Goal: Navigation & Orientation: Find specific page/section

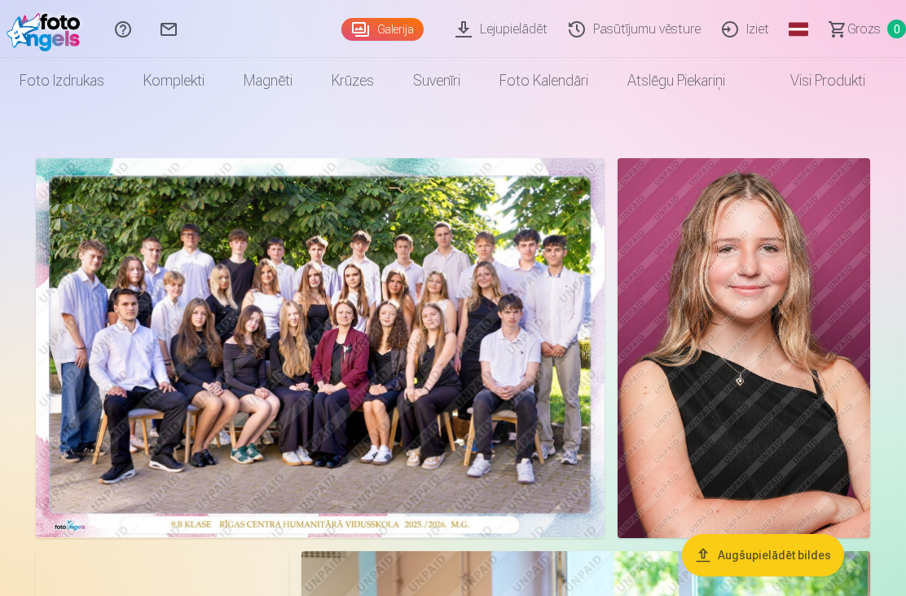
scroll to position [7, 0]
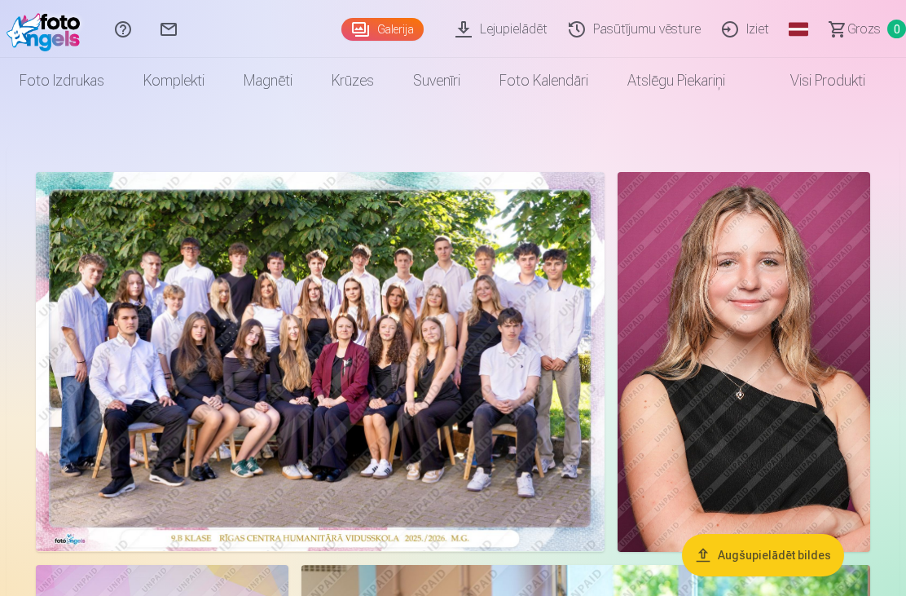
click at [463, 408] on img at bounding box center [320, 361] width 569 height 379
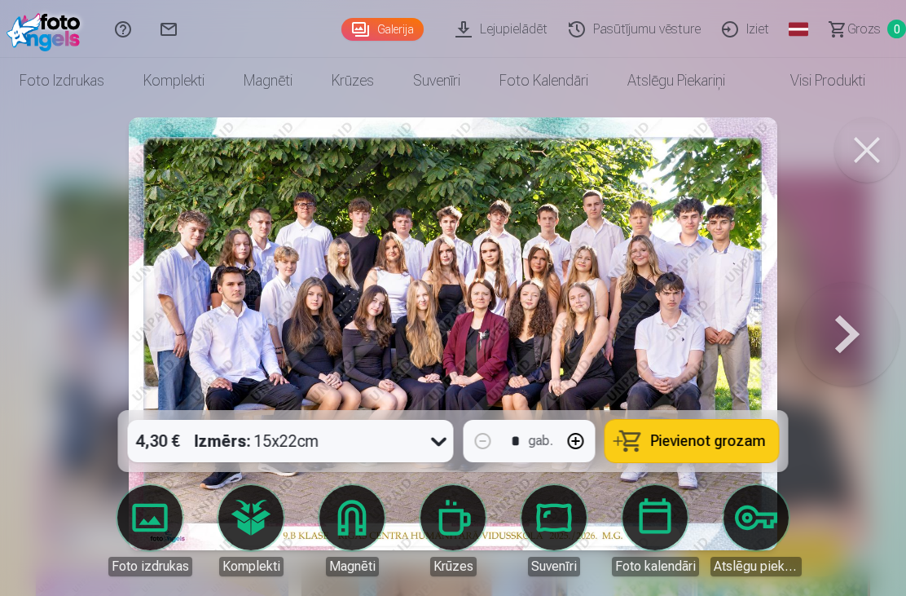
click at [516, 399] on img at bounding box center [453, 333] width 649 height 433
click at [672, 308] on img at bounding box center [453, 333] width 649 height 433
click at [839, 289] on button at bounding box center [847, 334] width 104 height 120
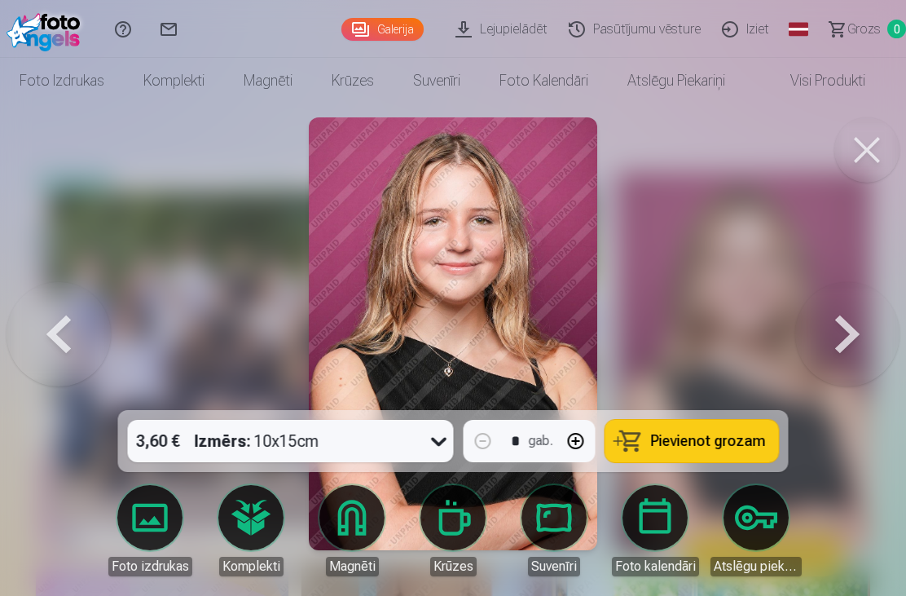
click at [869, 146] on button at bounding box center [867, 149] width 65 height 65
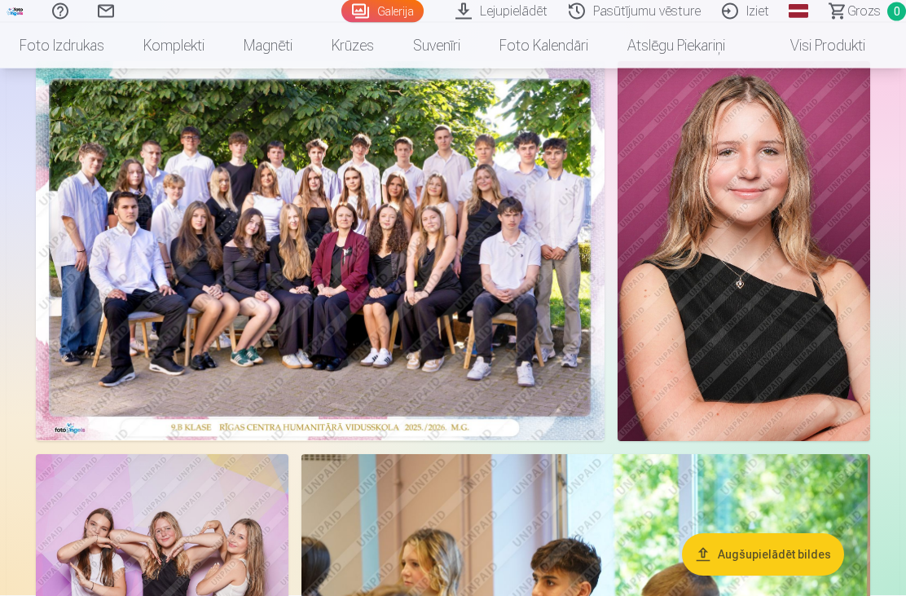
click at [485, 346] on img at bounding box center [320, 251] width 569 height 379
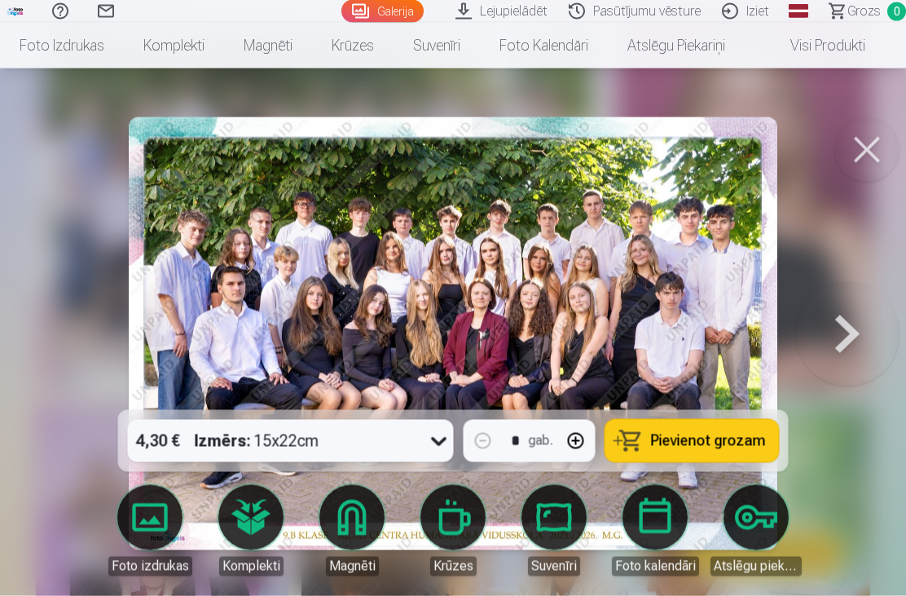
scroll to position [167, 0]
click at [884, 363] on button at bounding box center [847, 334] width 104 height 120
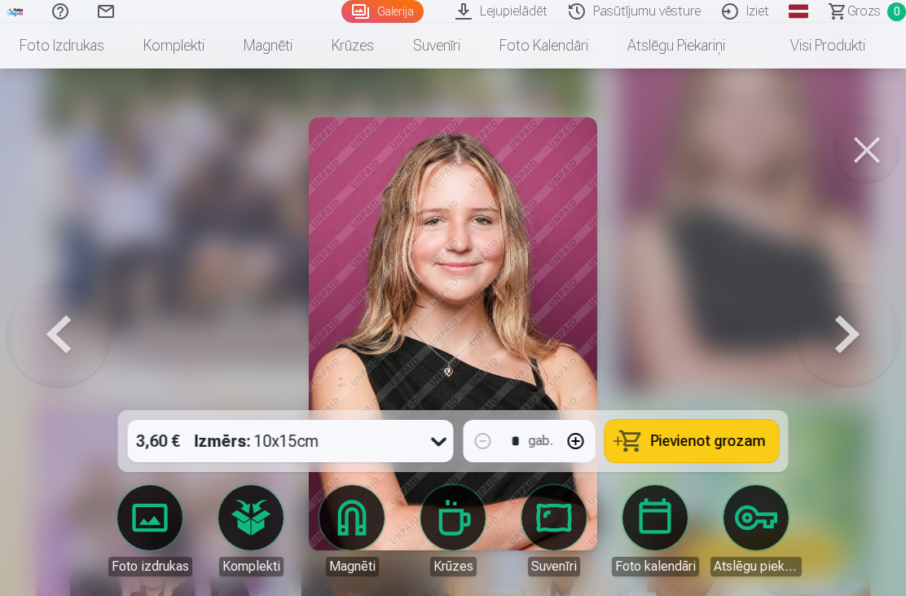
click at [842, 376] on button at bounding box center [847, 334] width 104 height 120
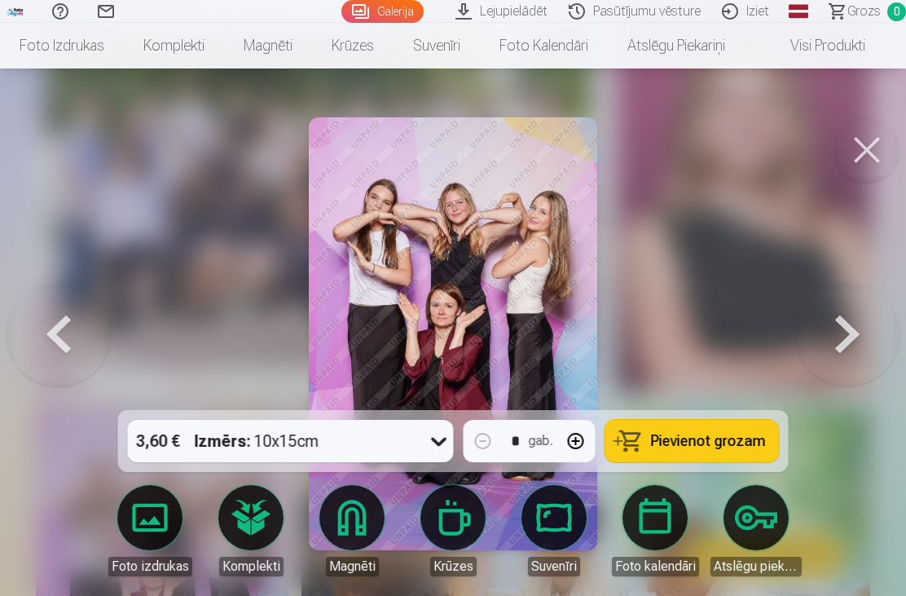
click at [826, 363] on button at bounding box center [847, 334] width 104 height 120
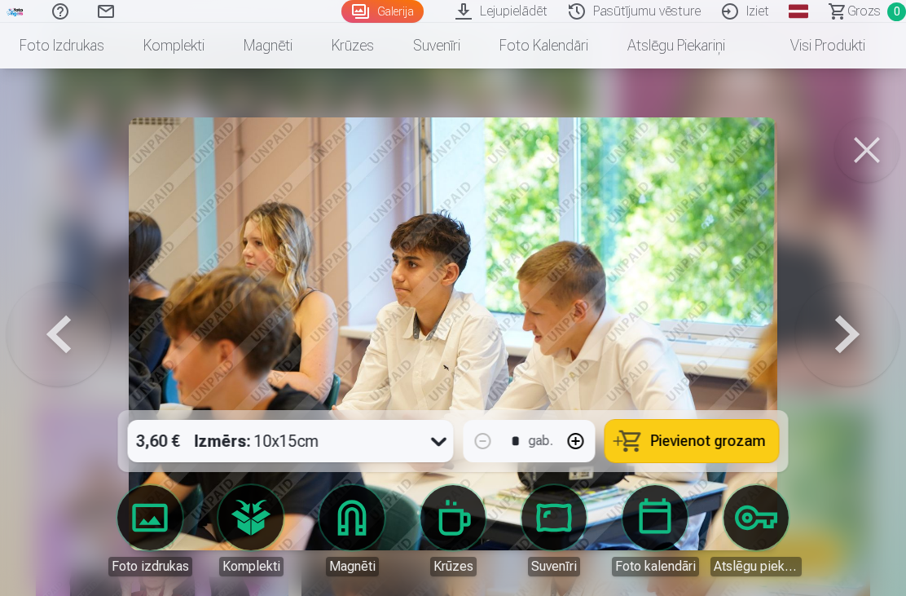
click at [841, 359] on button at bounding box center [847, 334] width 104 height 120
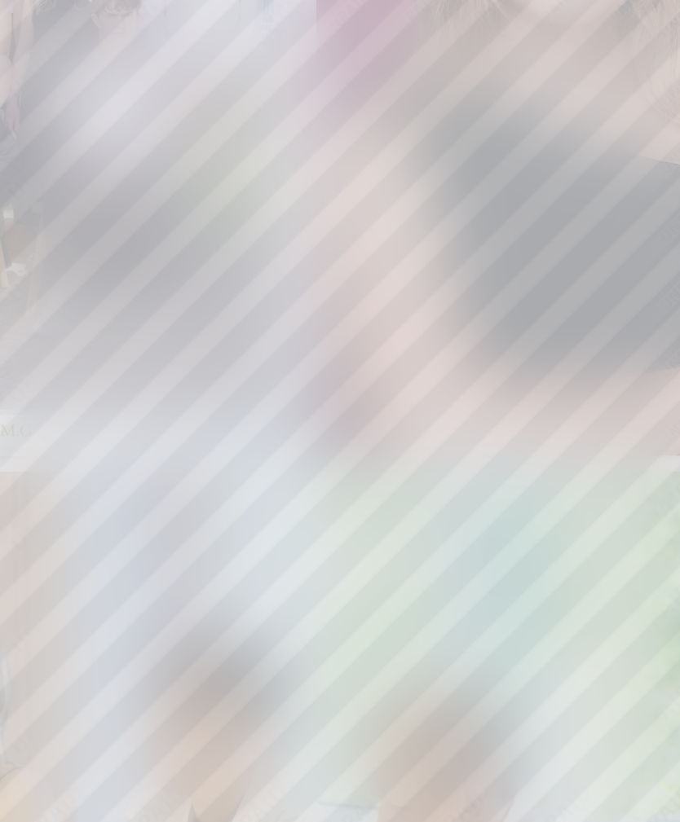
scroll to position [1, 0]
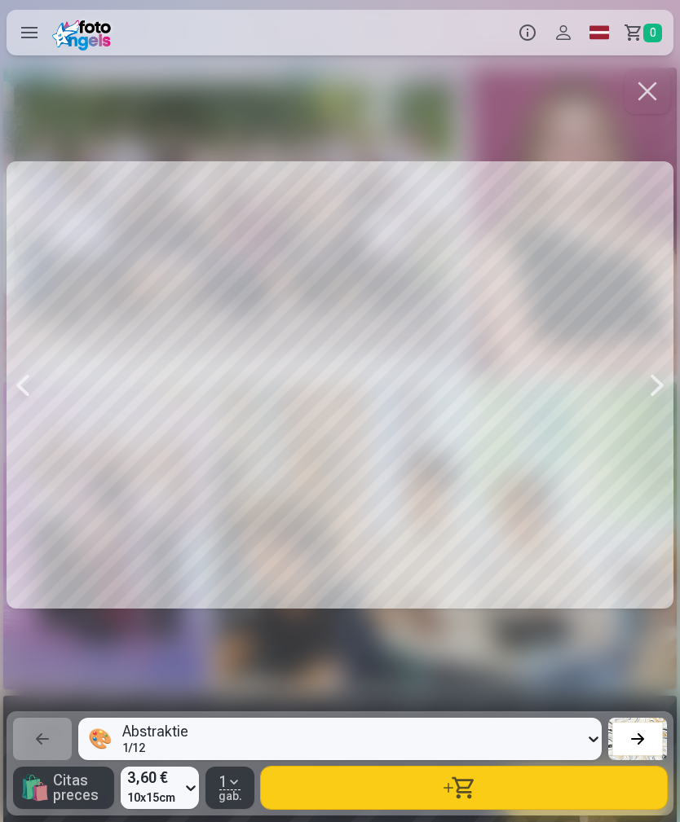
click at [637, 394] on div at bounding box center [340, 385] width 667 height 640
click at [642, 390] on div at bounding box center [657, 385] width 33 height 640
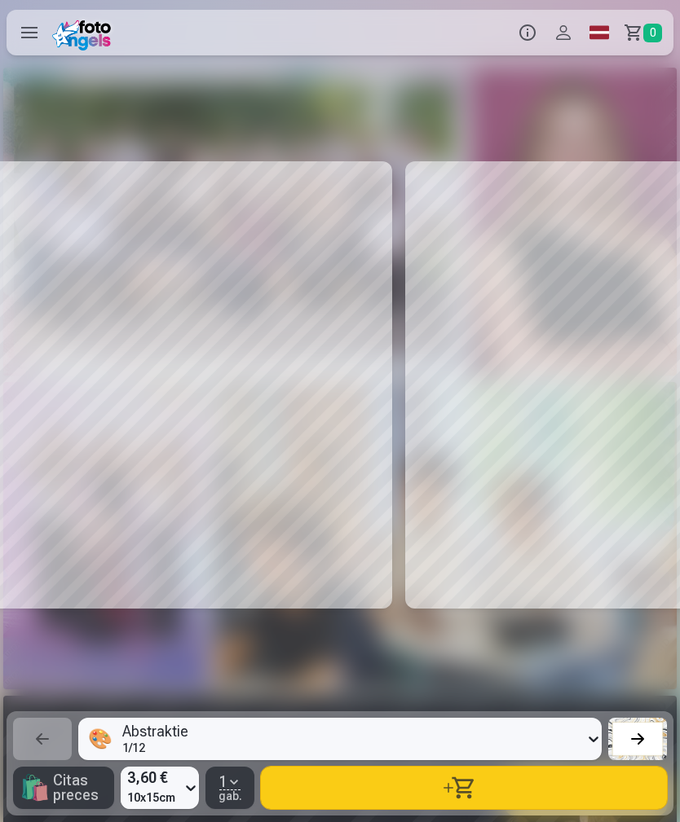
scroll to position [0, 3399]
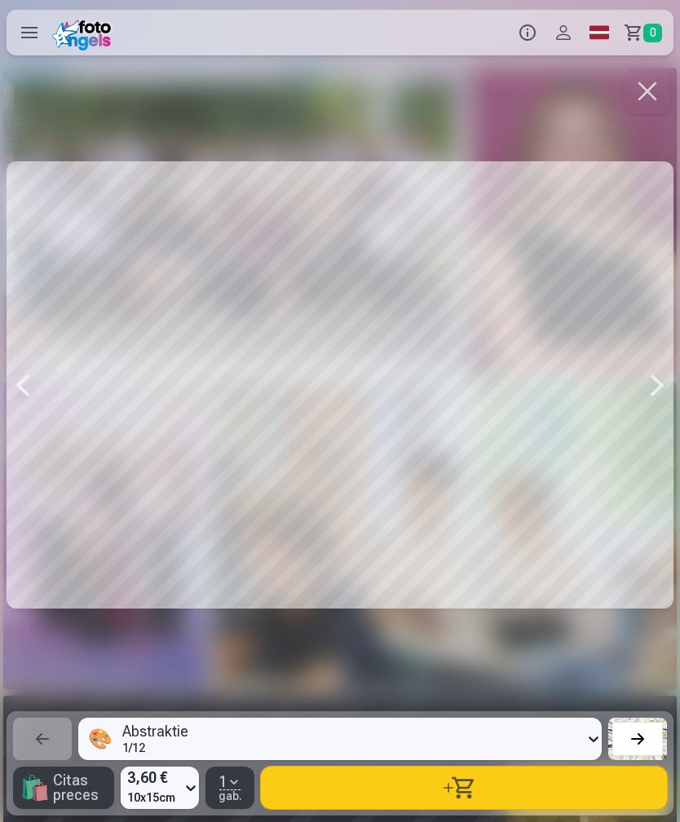
click at [628, 388] on div at bounding box center [340, 385] width 667 height 640
click at [635, 379] on div at bounding box center [340, 385] width 667 height 640
click at [652, 377] on div at bounding box center [657, 385] width 33 height 640
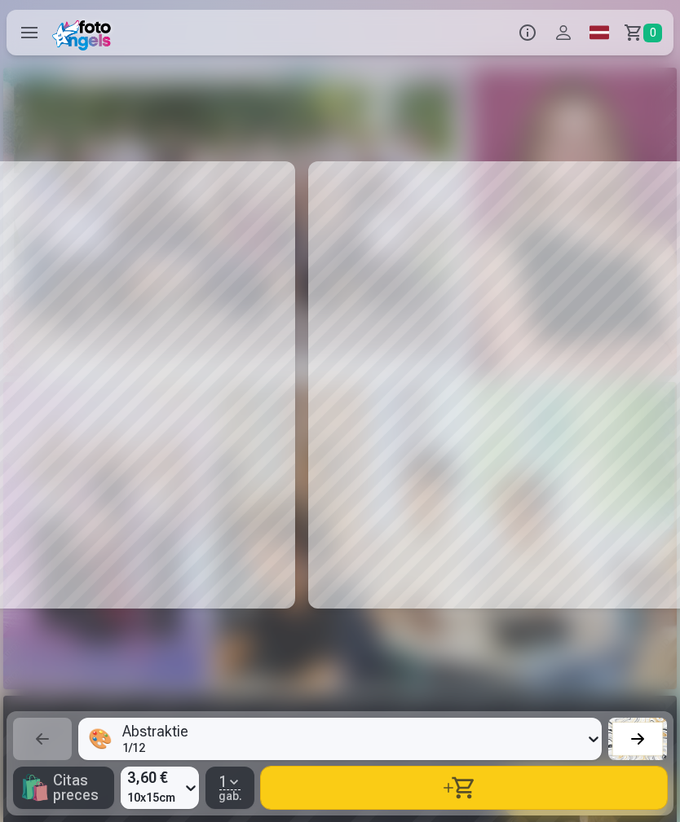
scroll to position [0, 4758]
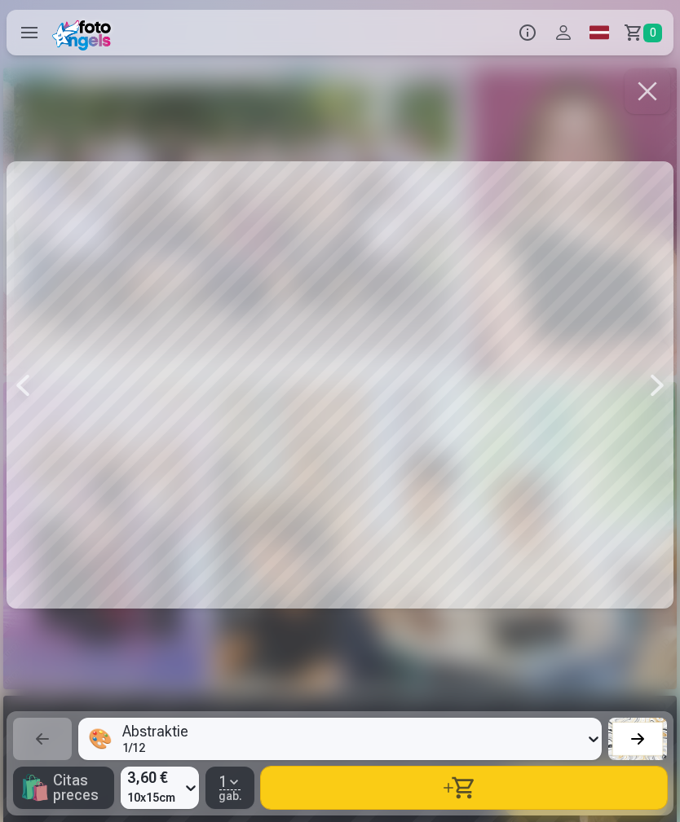
click at [17, 384] on div at bounding box center [23, 385] width 33 height 640
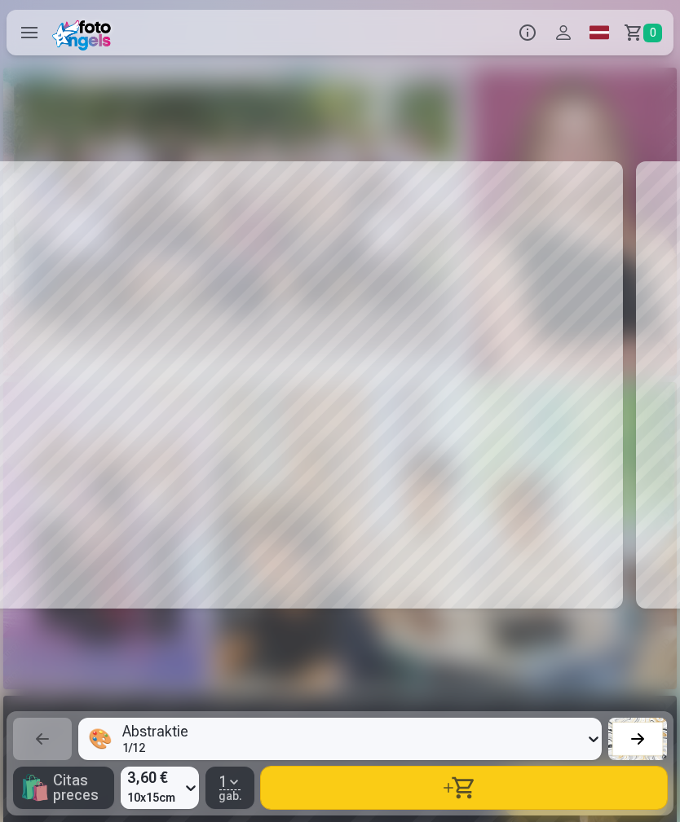
scroll to position [0, 4078]
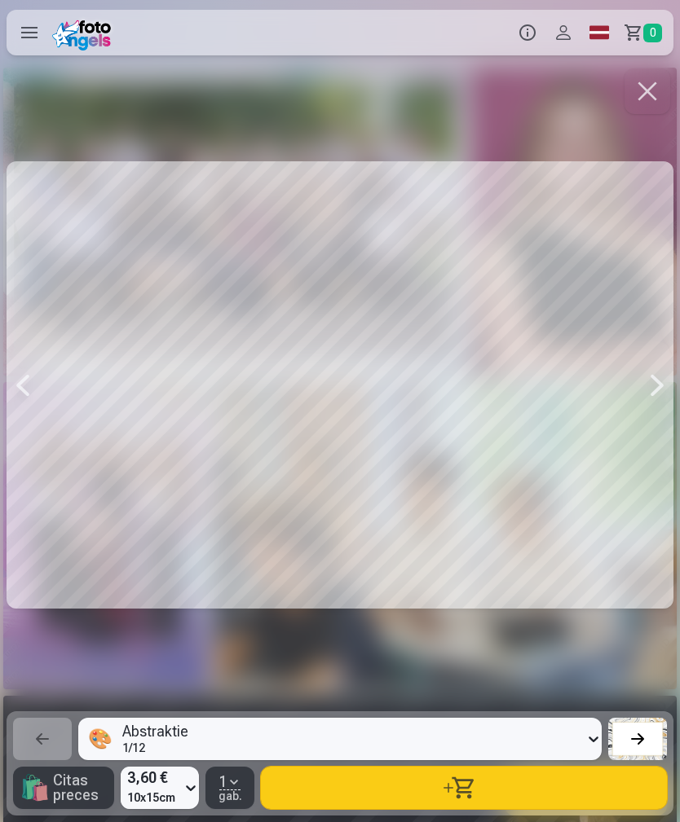
click at [653, 426] on div at bounding box center [657, 385] width 33 height 640
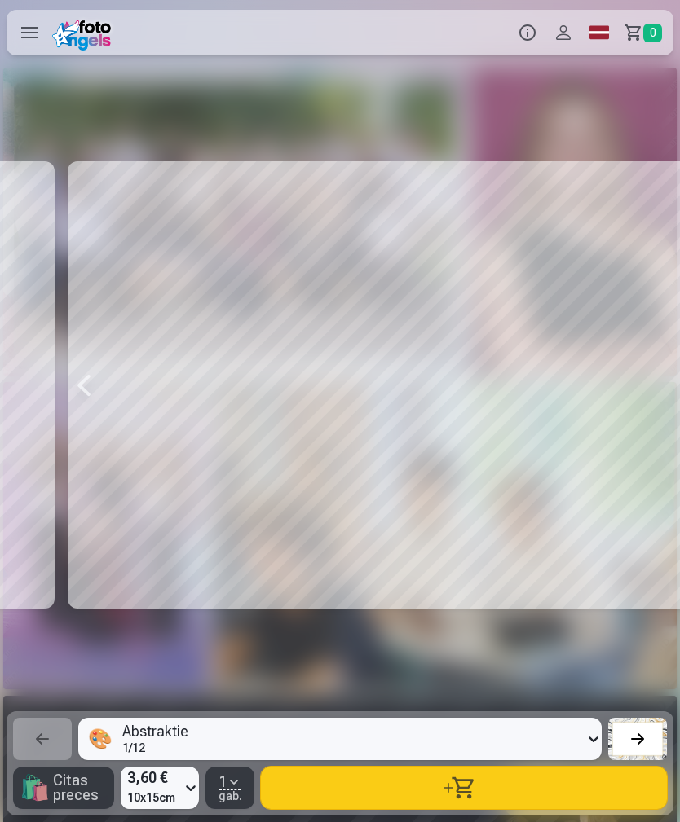
scroll to position [0, 4758]
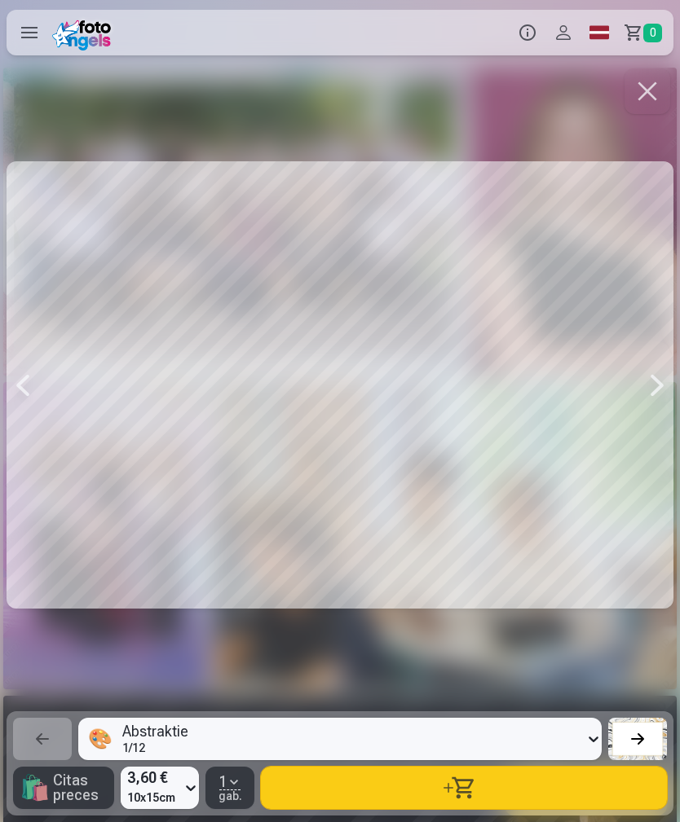
click at [647, 397] on div at bounding box center [657, 385] width 33 height 640
click at [650, 390] on div at bounding box center [657, 385] width 33 height 640
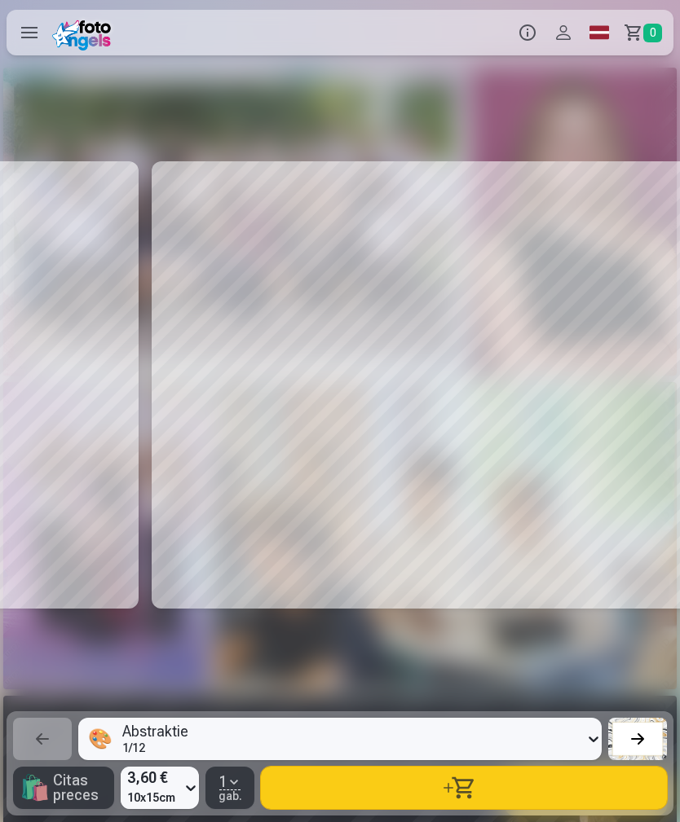
scroll to position [0, 6117]
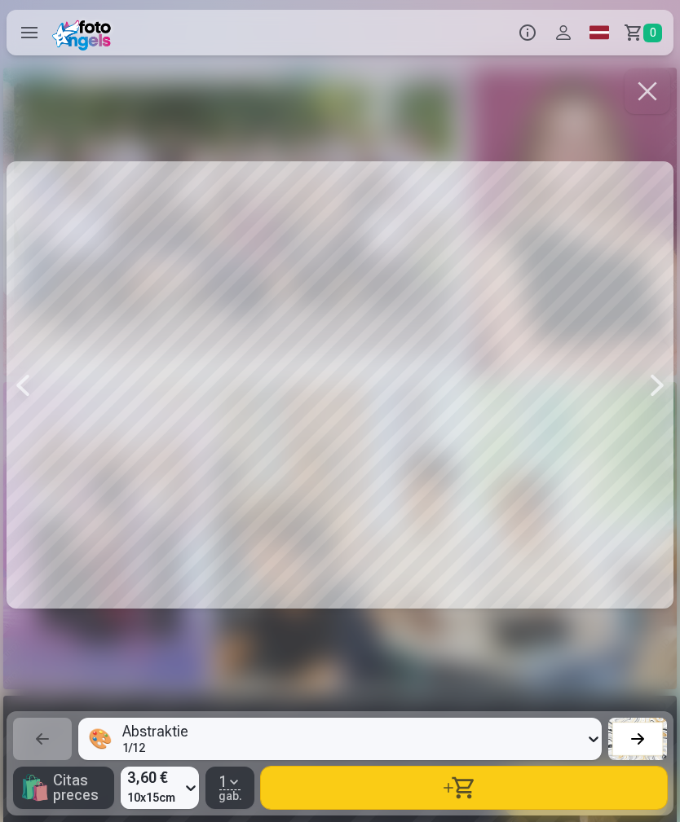
click at [652, 395] on div at bounding box center [657, 385] width 33 height 640
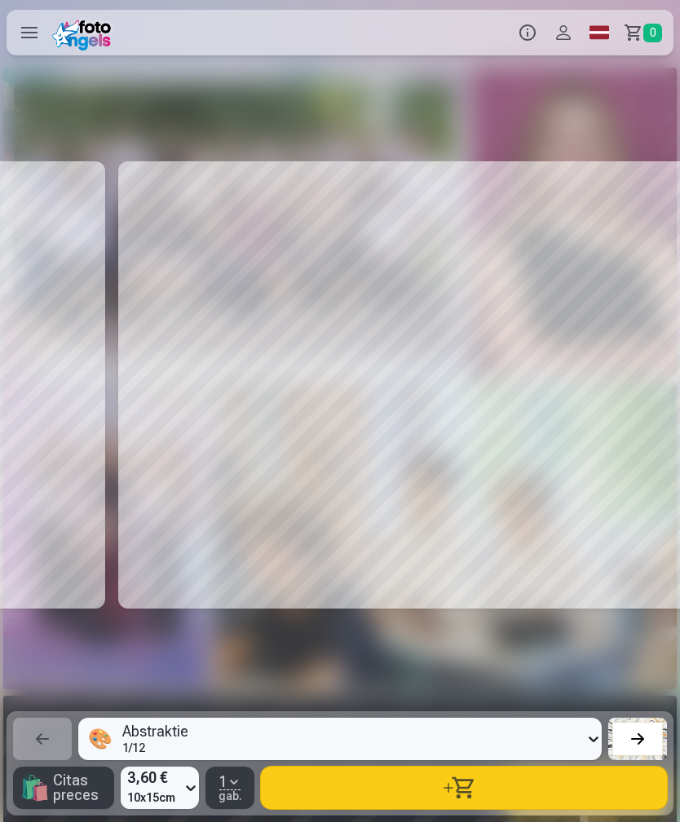
scroll to position [0, 6797]
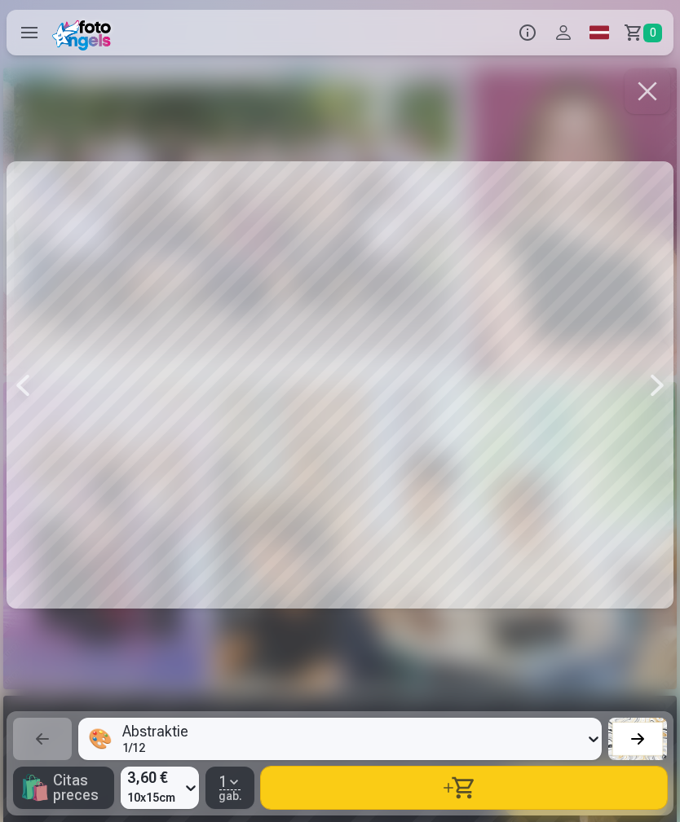
click at [645, 398] on div at bounding box center [657, 385] width 33 height 640
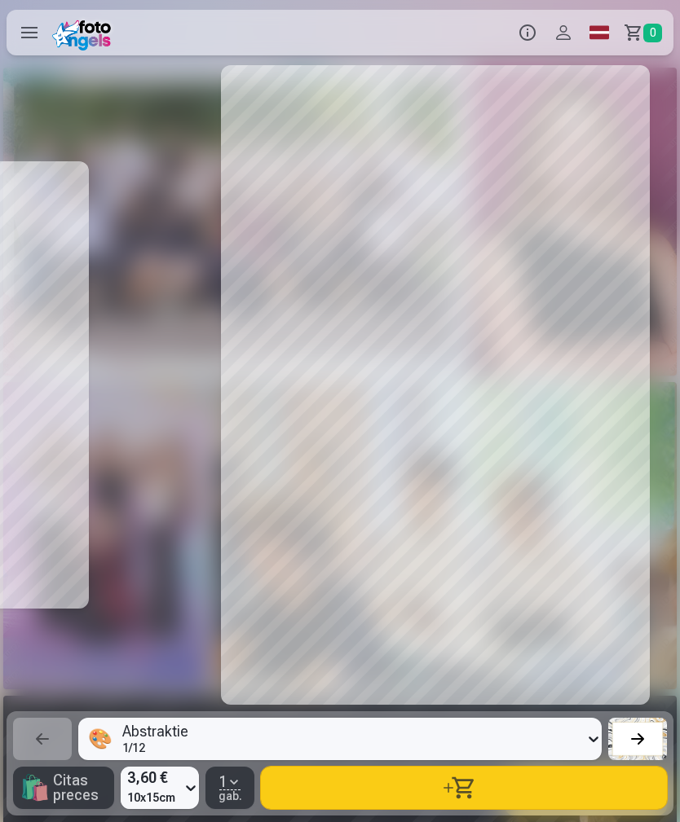
scroll to position [0, 7477]
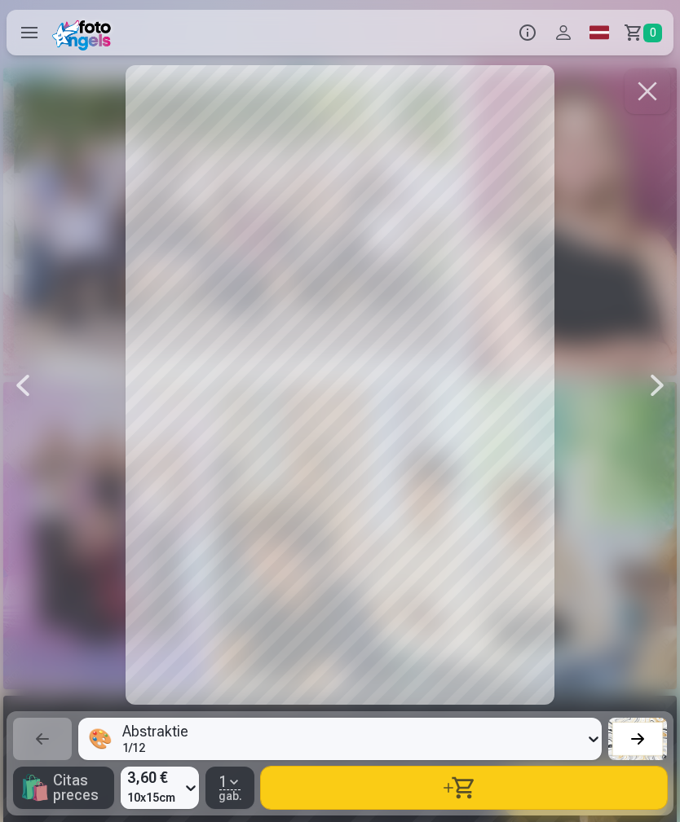
click at [650, 391] on div at bounding box center [657, 385] width 33 height 640
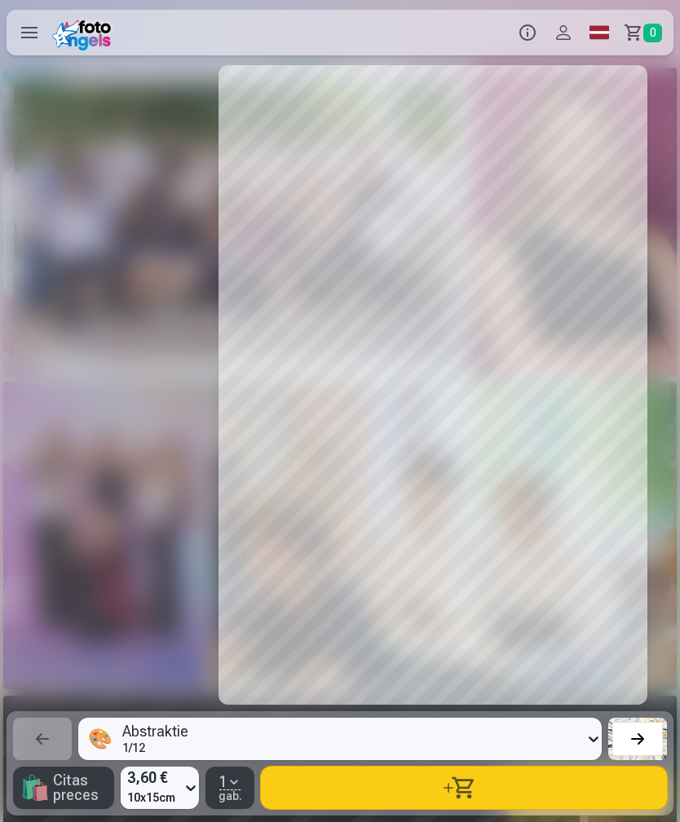
scroll to position [0, 8157]
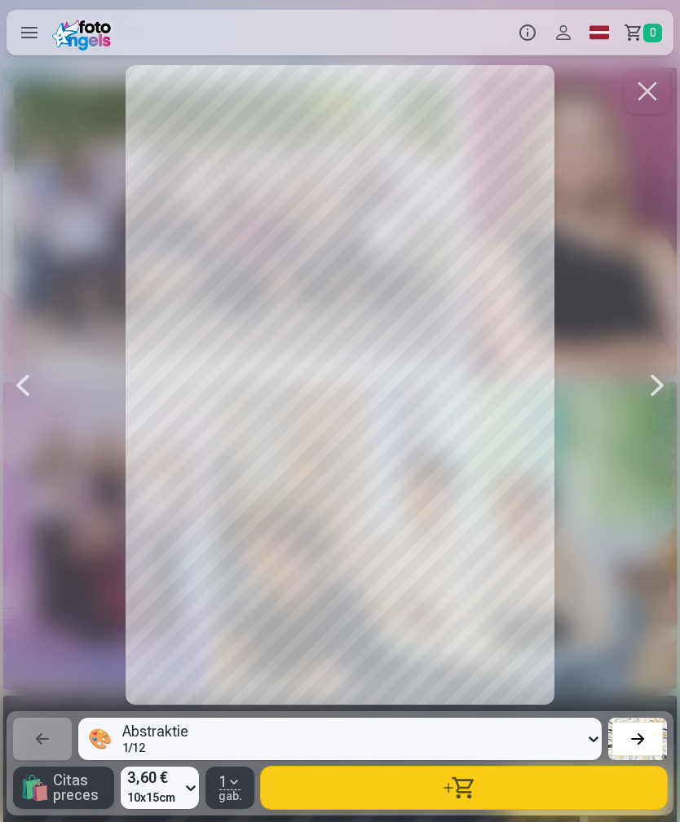
click at [647, 396] on div at bounding box center [657, 385] width 33 height 640
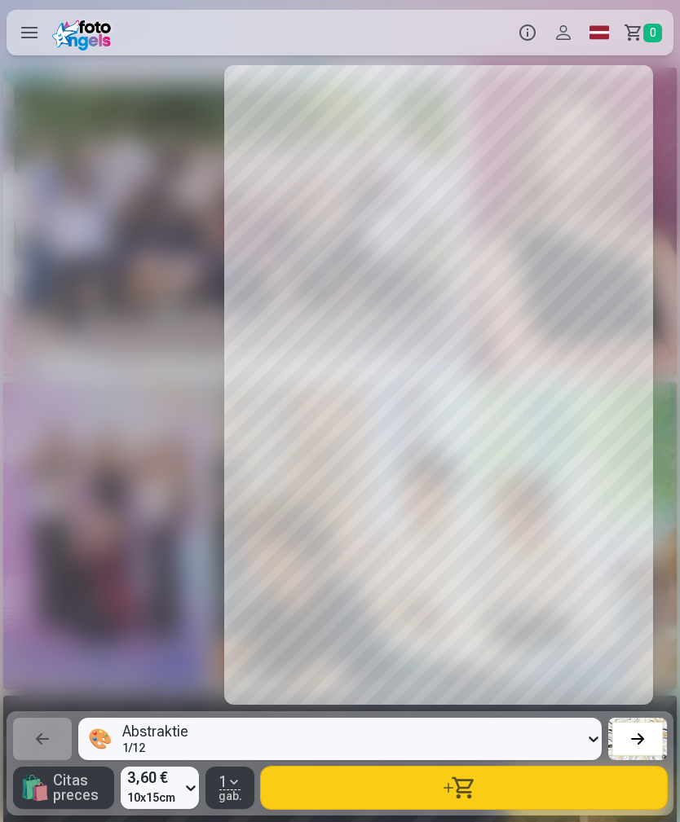
scroll to position [0, 8836]
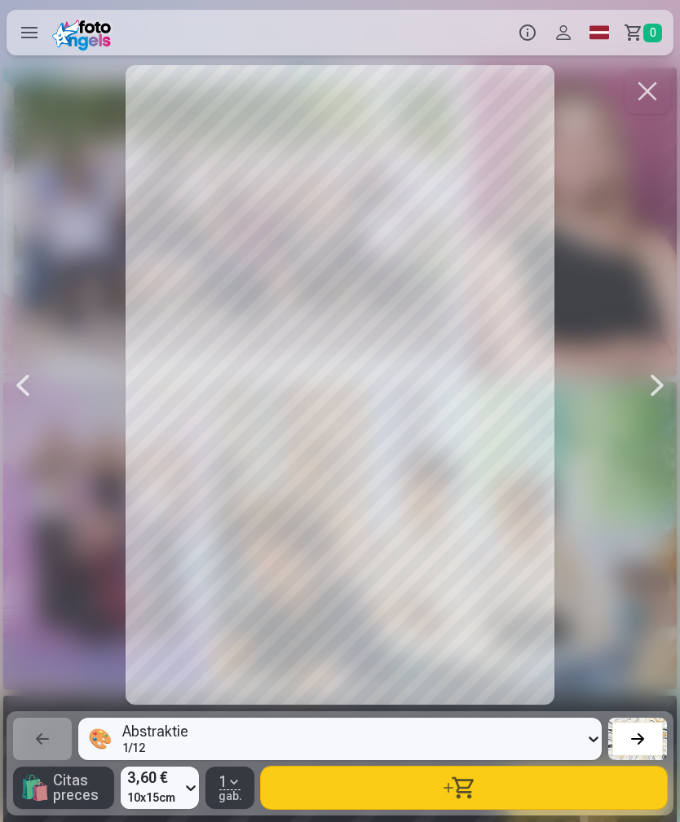
click at [657, 390] on div at bounding box center [657, 385] width 33 height 640
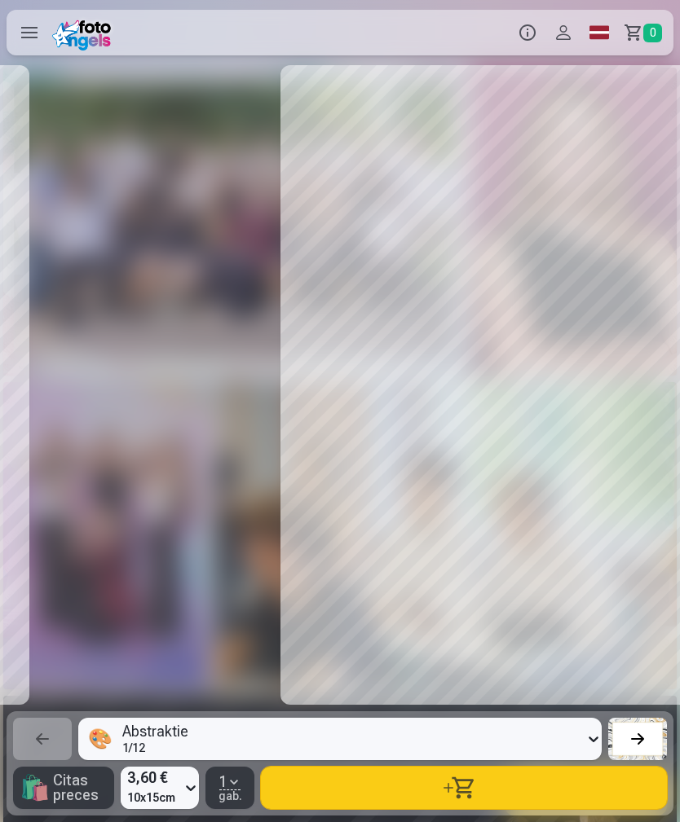
scroll to position [0, 9516]
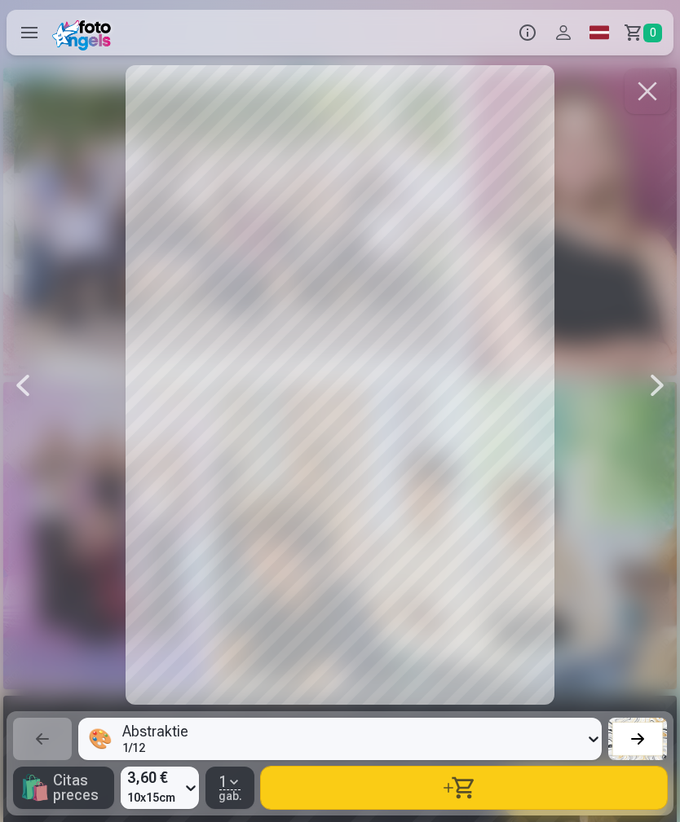
click at [649, 398] on div at bounding box center [657, 385] width 33 height 640
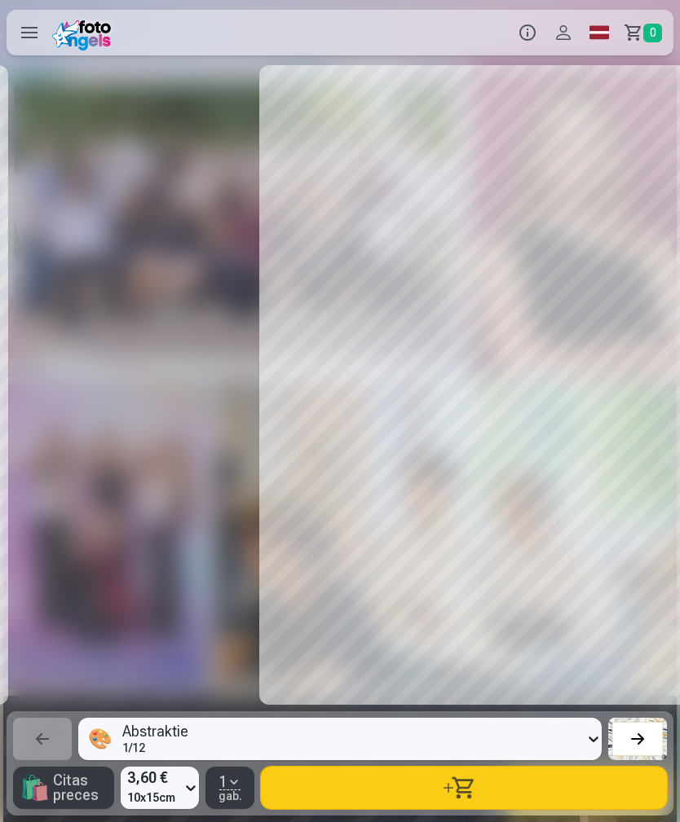
scroll to position [0, 10196]
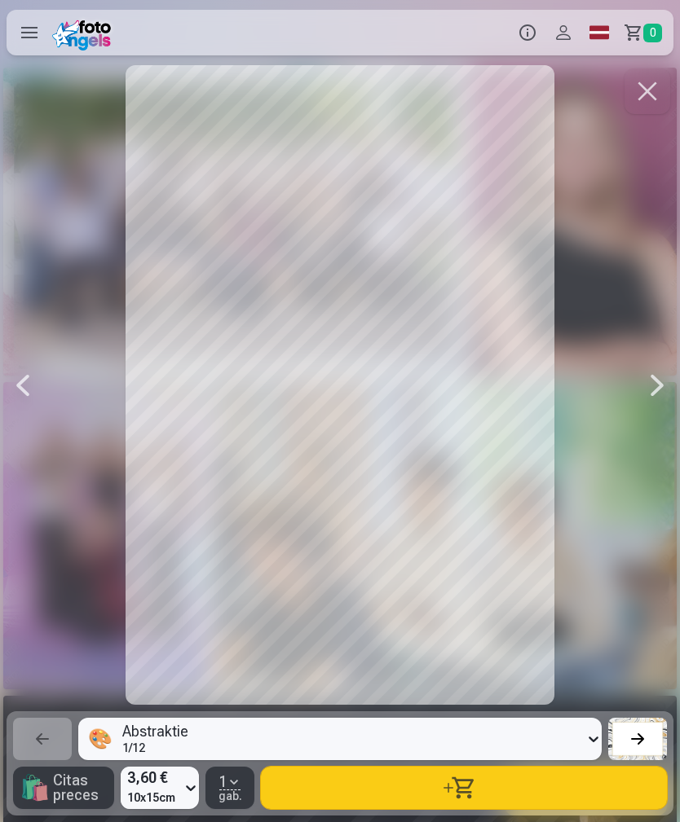
click at [641, 384] on div at bounding box center [657, 385] width 33 height 640
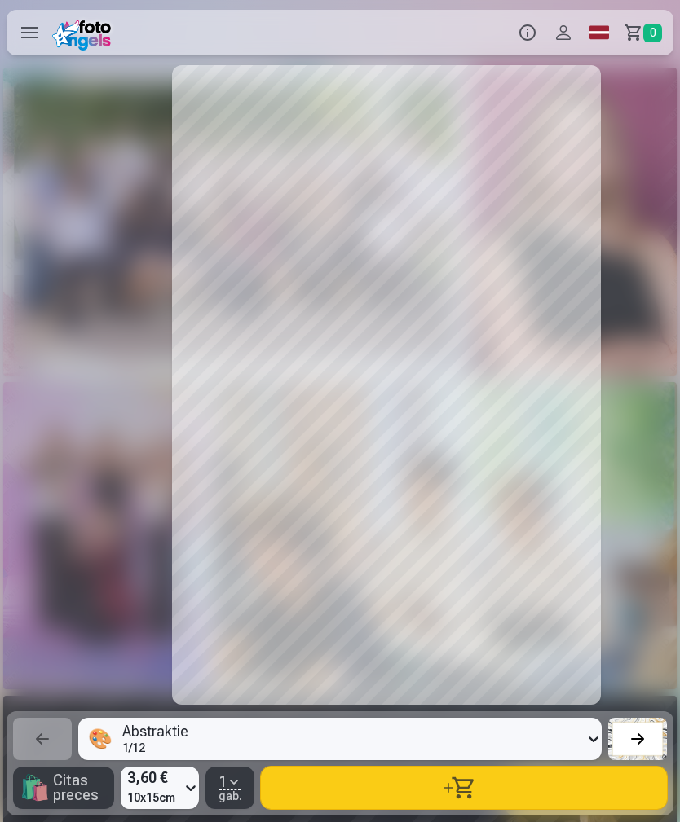
scroll to position [0, 10875]
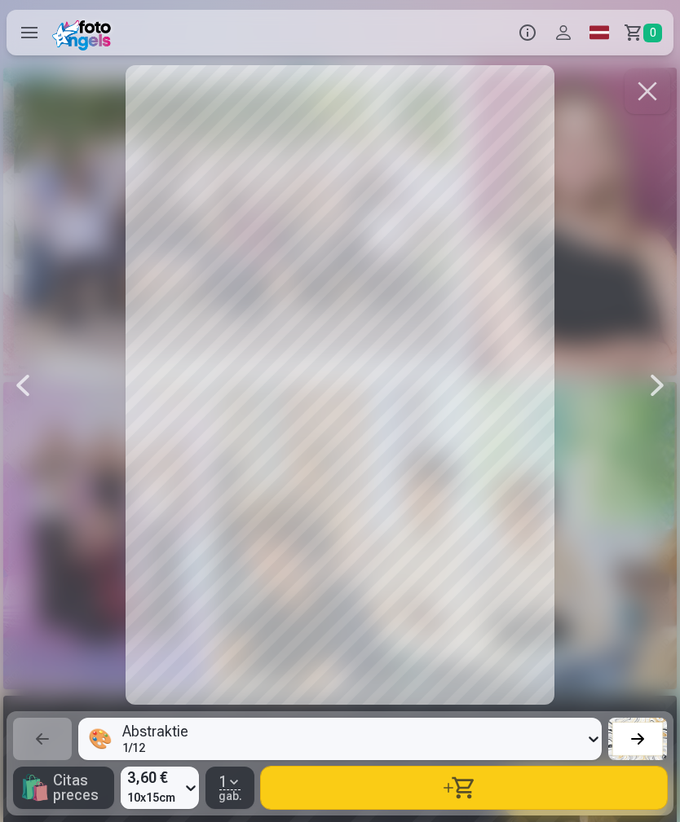
click at [641, 362] on div at bounding box center [657, 385] width 33 height 640
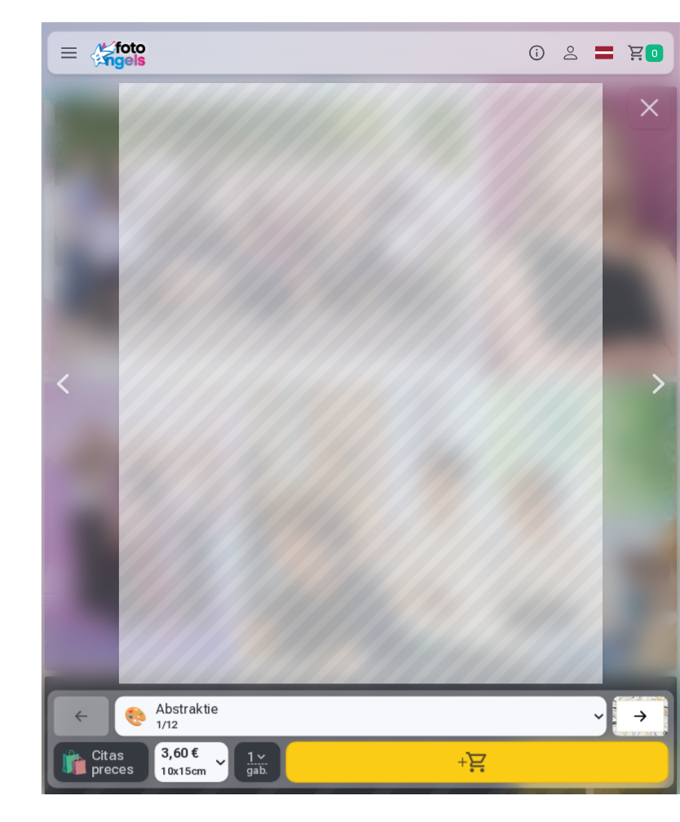
scroll to position [17, 0]
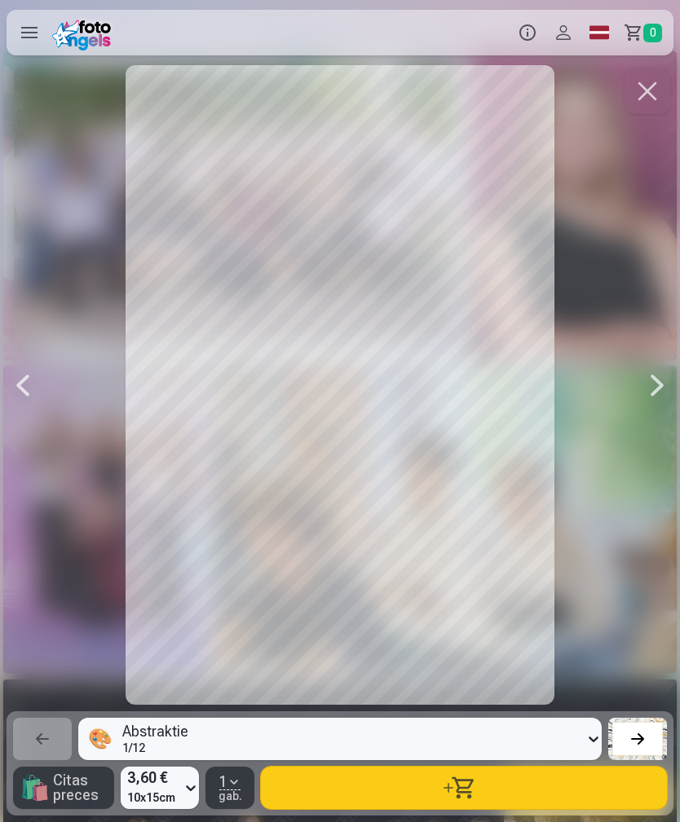
click at [646, 369] on div at bounding box center [657, 385] width 33 height 640
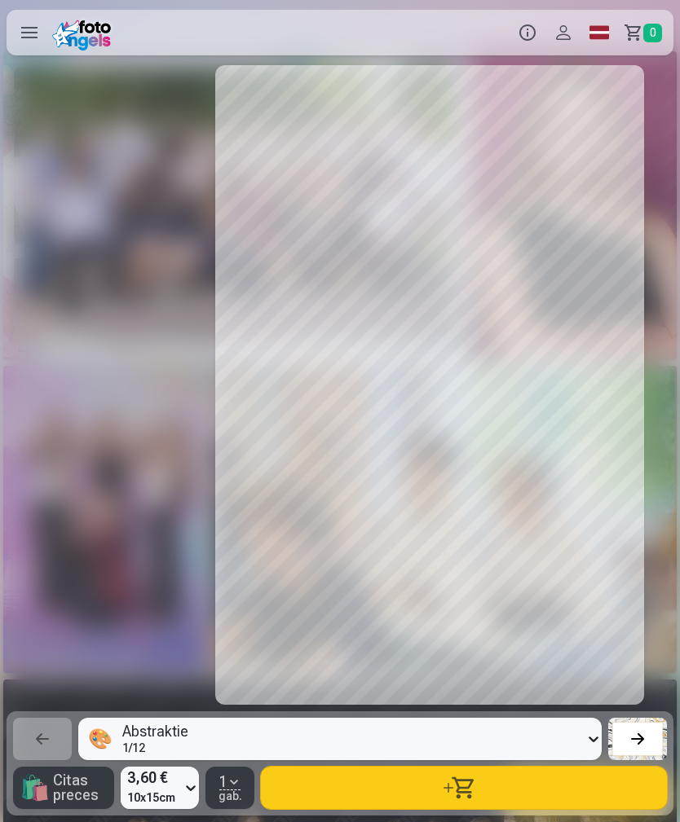
scroll to position [0, 12235]
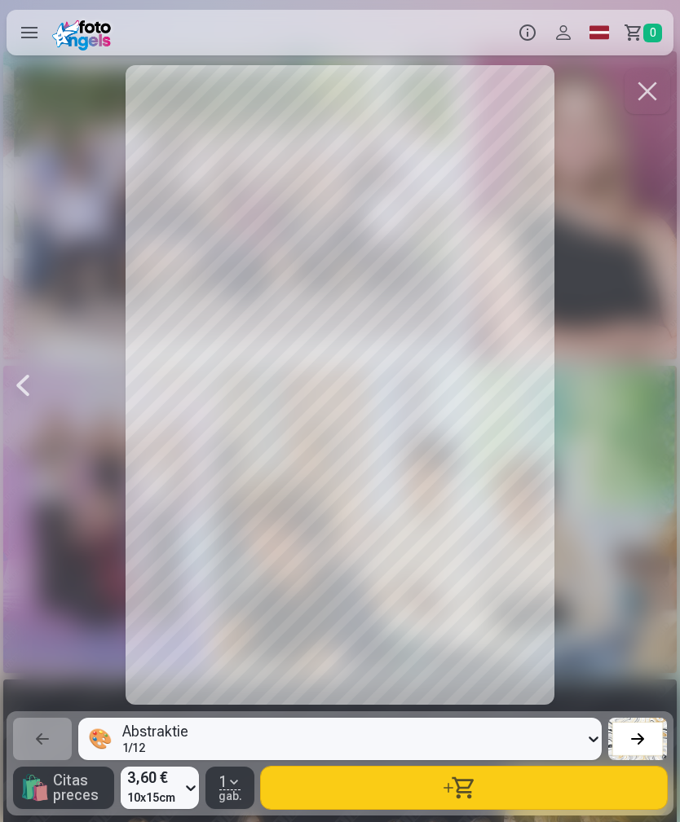
click at [653, 374] on div at bounding box center [340, 385] width 667 height 640
click at [644, 97] on button "button" at bounding box center [647, 91] width 46 height 46
